Goal: Information Seeking & Learning: Understand process/instructions

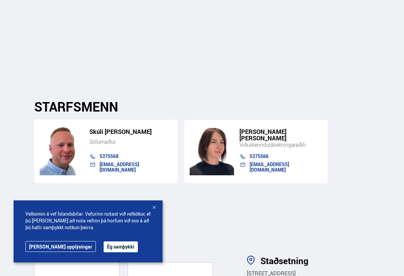
scroll to position [2714, 0]
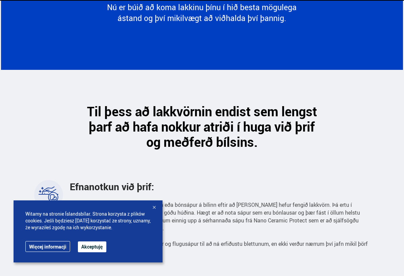
scroll to position [135, 0]
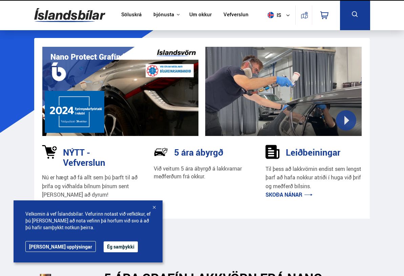
scroll to position [68, 0]
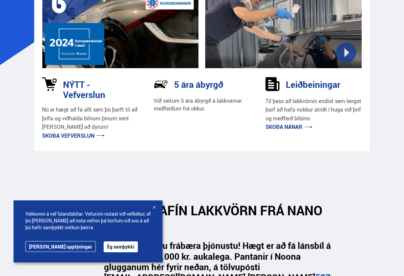
click at [111, 242] on button "Ég samþykki" at bounding box center [121, 246] width 34 height 11
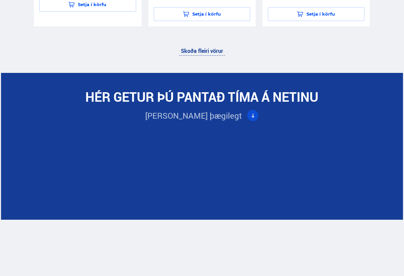
scroll to position [2439, 0]
